Goal: Task Accomplishment & Management: Manage account settings

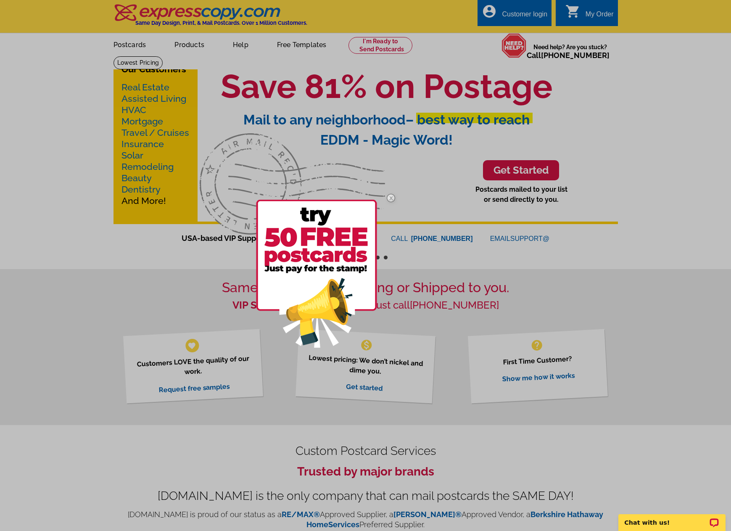
click at [391, 197] on img at bounding box center [391, 198] width 24 height 24
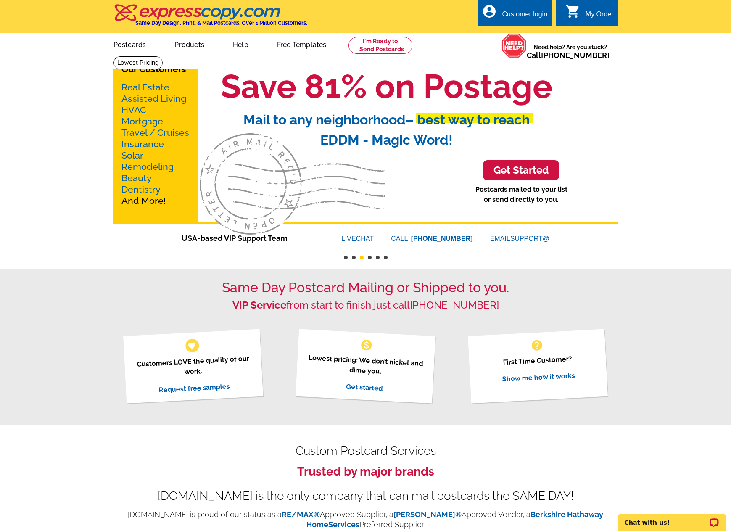
click at [531, 16] on div "Customer login" at bounding box center [524, 17] width 45 height 12
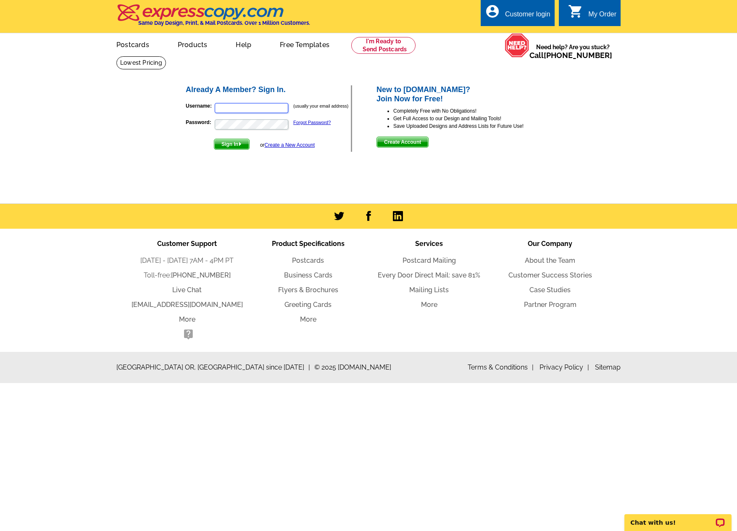
type input "[EMAIL_ADDRESS][DOMAIN_NAME]"
click at [223, 145] on span "Sign In" at bounding box center [231, 144] width 35 height 10
